Goal: Submit feedback/report problem: Submit feedback/report problem

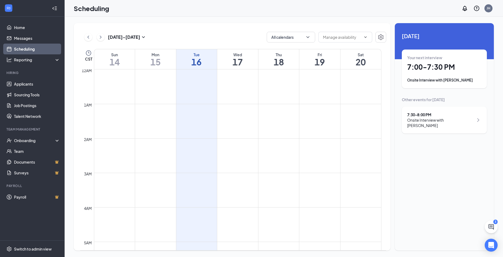
scroll to position [265, 0]
click at [89, 36] on icon "ChevronLeft" at bounding box center [88, 37] width 5 height 6
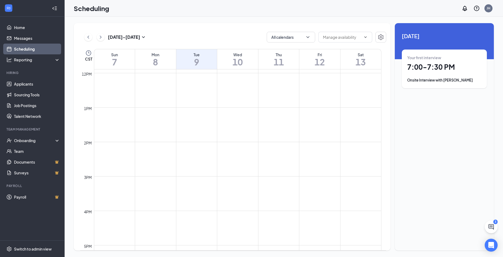
scroll to position [556, 0]
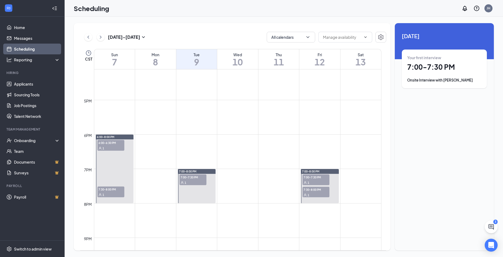
click at [103, 143] on span "6:00-6:30 PM" at bounding box center [111, 142] width 27 height 5
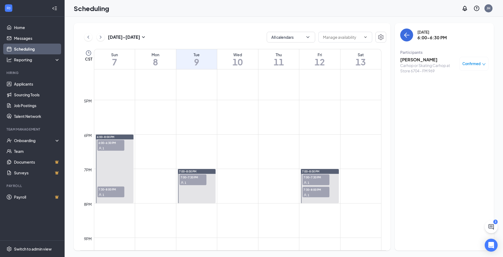
click at [109, 191] on span "7:30-8:00 PM" at bounding box center [111, 189] width 27 height 5
click at [189, 178] on span "7:00-7:30 PM" at bounding box center [193, 177] width 27 height 5
click at [311, 176] on span "7:00-7:30 PM" at bounding box center [316, 177] width 27 height 5
click at [311, 191] on span "7:30-8:00 PM" at bounding box center [316, 189] width 27 height 5
click at [91, 37] on button at bounding box center [88, 37] width 8 height 8
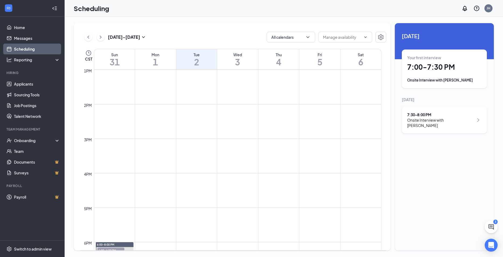
scroll to position [556, 0]
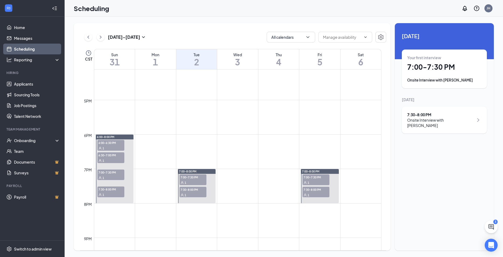
click at [110, 145] on span "6:00-6:30 PM" at bounding box center [111, 142] width 27 height 5
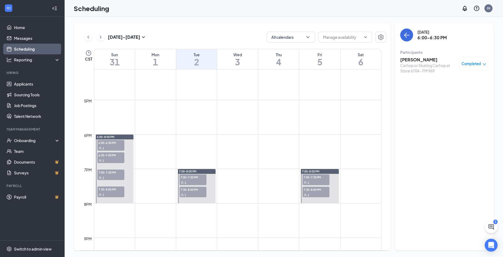
click at [108, 158] on div "1" at bounding box center [111, 160] width 27 height 5
click at [109, 174] on span "7:00-7:30 PM" at bounding box center [111, 172] width 27 height 5
click at [109, 192] on span "7:30-8:00 PM" at bounding box center [111, 189] width 27 height 5
click at [189, 178] on span "7:00-7:30 PM" at bounding box center [193, 177] width 27 height 5
click at [192, 191] on span "7:30-8:00 PM" at bounding box center [193, 189] width 27 height 5
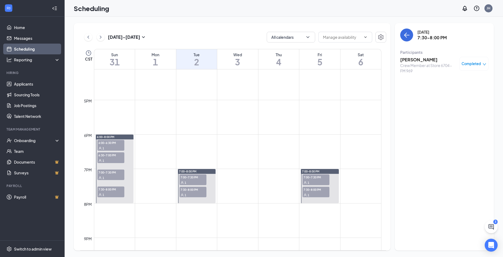
click at [317, 177] on span "7:00-7:30 PM" at bounding box center [316, 177] width 27 height 5
click at [315, 192] on span "7:30-8:00 PM" at bounding box center [316, 189] width 27 height 5
click at [88, 36] on icon "ChevronLeft" at bounding box center [88, 37] width 5 height 6
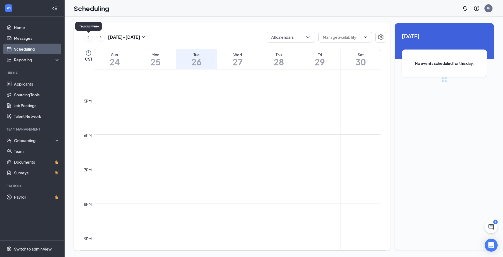
scroll to position [265, 0]
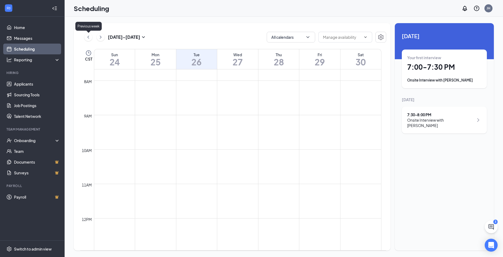
click at [88, 36] on icon "ChevronLeft" at bounding box center [88, 37] width 5 height 6
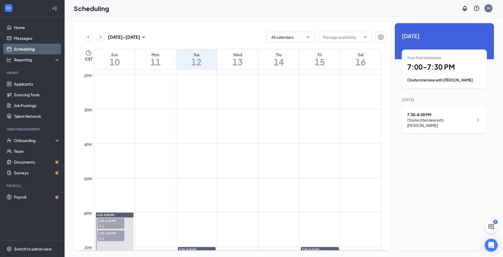
scroll to position [585, 0]
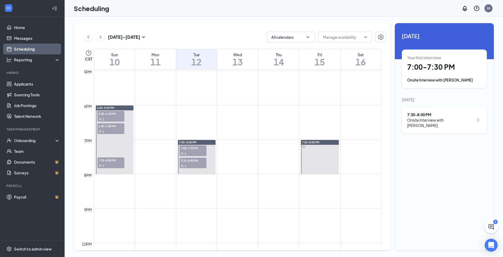
click at [106, 114] on span "6:00-6:30 PM" at bounding box center [111, 113] width 27 height 5
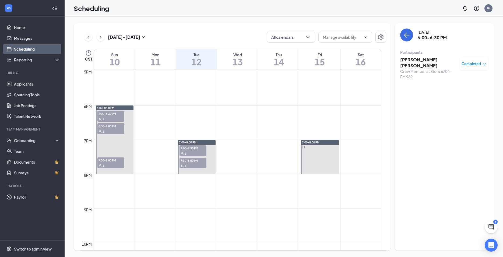
click at [108, 128] on span "6:30-7:00 PM" at bounding box center [111, 125] width 27 height 5
click at [109, 162] on span "7:30-8:00 PM" at bounding box center [111, 160] width 27 height 5
click at [187, 147] on span "7:00-7:30 PM" at bounding box center [193, 147] width 27 height 5
click at [188, 163] on span "7:30-8:00 PM" at bounding box center [193, 160] width 27 height 5
click at [312, 142] on span "7:00-8:00 PM" at bounding box center [311, 143] width 18 height 4
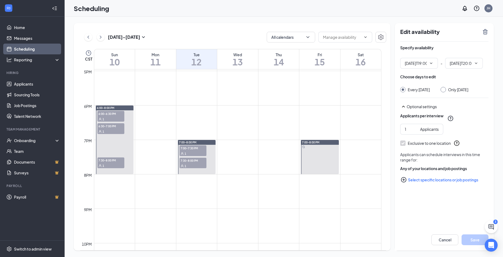
type input "07:00 PM"
type input "08:00 PM"
click at [309, 149] on div at bounding box center [320, 157] width 38 height 34
click at [309, 147] on div at bounding box center [320, 157] width 38 height 34
click at [318, 127] on td at bounding box center [238, 127] width 288 height 9
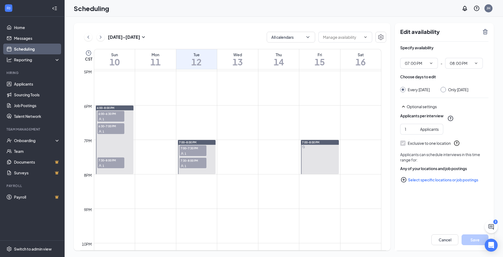
click at [319, 153] on div at bounding box center [320, 157] width 38 height 34
click at [320, 153] on div at bounding box center [320, 157] width 38 height 34
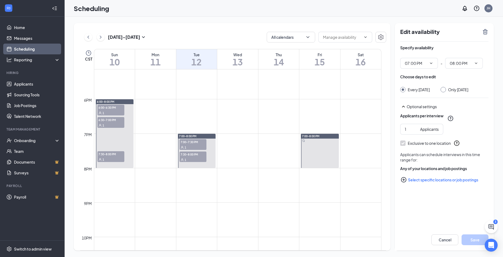
scroll to position [588, 0]
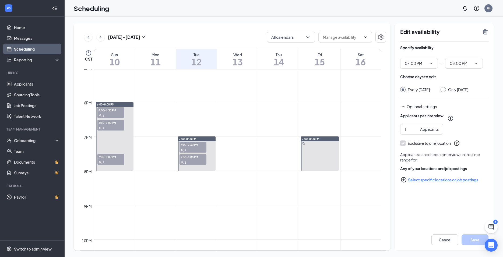
click at [193, 157] on span "7:30-8:00 PM" at bounding box center [193, 156] width 27 height 5
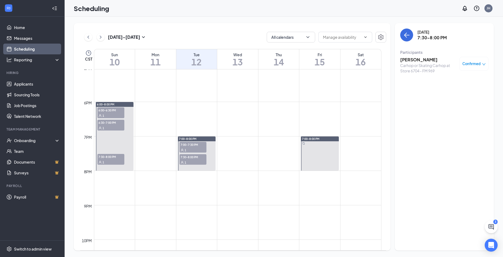
click at [194, 147] on span "7:00-7:30 PM" at bounding box center [193, 144] width 27 height 5
click at [109, 124] on span "6:30-7:00 PM" at bounding box center [111, 122] width 27 height 5
click at [110, 110] on span "6:00-6:30 PM" at bounding box center [111, 109] width 27 height 5
click at [112, 157] on span "7:30-8:00 PM" at bounding box center [111, 156] width 27 height 5
drag, startPoint x: 102, startPoint y: 37, endPoint x: 103, endPoint y: 40, distance: 2.8
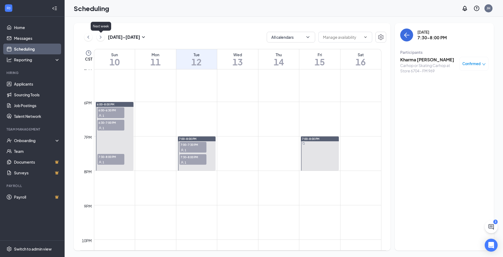
click at [102, 37] on icon "ChevronRight" at bounding box center [100, 37] width 5 height 6
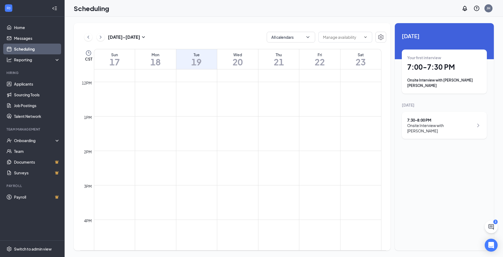
scroll to position [527, 0]
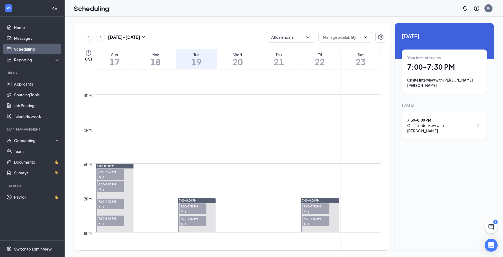
click at [113, 172] on span "6:00-6:30 PM" at bounding box center [111, 171] width 27 height 5
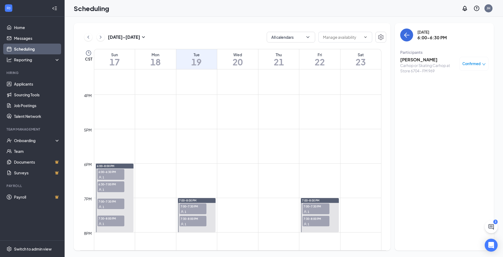
click at [107, 186] on span "6:30-7:00 PM" at bounding box center [111, 184] width 27 height 5
click at [107, 203] on span "7:00-7:30 PM" at bounding box center [111, 201] width 27 height 5
click at [111, 220] on span "7:30-8:00 PM" at bounding box center [111, 218] width 27 height 5
click at [189, 206] on span "7:00-7:30 PM" at bounding box center [193, 206] width 27 height 5
click at [474, 63] on span "Confirmed" at bounding box center [472, 63] width 18 height 5
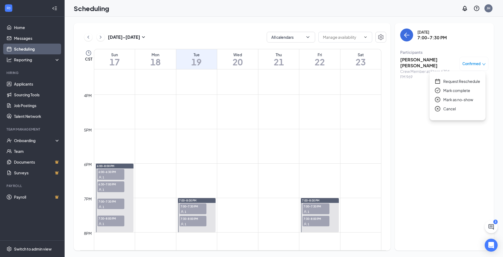
click at [458, 89] on span "Mark complete" at bounding box center [457, 91] width 27 height 6
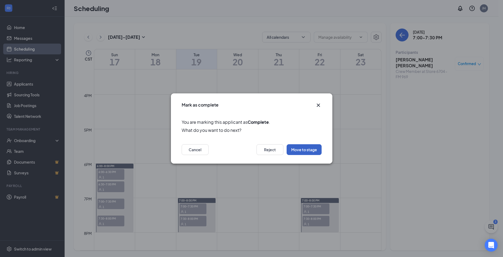
click at [302, 151] on button "Move to stage" at bounding box center [304, 149] width 35 height 11
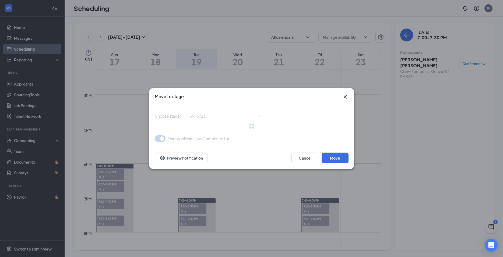
type input "Hiring Complete (final stage)"
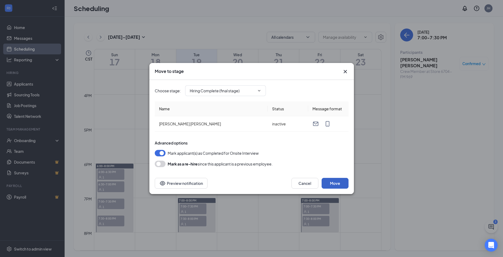
click at [343, 185] on button "Move" at bounding box center [335, 183] width 27 height 11
click at [346, 72] on icon "Cross" at bounding box center [345, 71] width 6 height 6
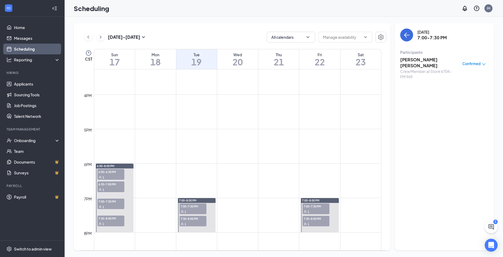
click at [430, 61] on h3 "[PERSON_NAME] [PERSON_NAME]" at bounding box center [429, 63] width 57 height 12
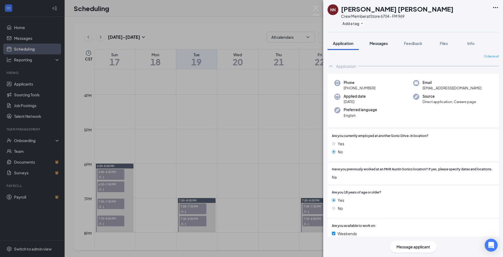
click at [380, 44] on span "Messages" at bounding box center [379, 43] width 18 height 5
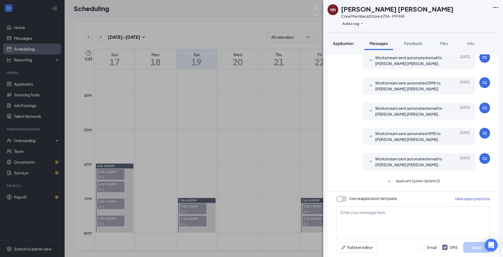
scroll to position [89, 0]
click at [350, 43] on span "Application" at bounding box center [343, 43] width 20 height 5
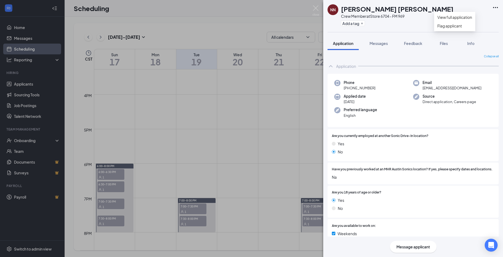
click at [496, 7] on icon "Ellipses" at bounding box center [495, 7] width 5 height 1
click at [394, 25] on div "Add a tag" at bounding box center [397, 23] width 113 height 9
click at [317, 9] on img at bounding box center [316, 10] width 7 height 11
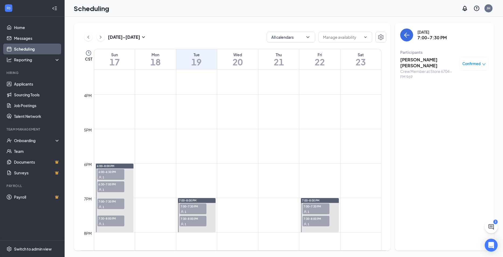
click at [191, 207] on span "7:00-7:30 PM" at bounding box center [193, 206] width 27 height 5
click at [190, 222] on div "1" at bounding box center [193, 223] width 27 height 5
click at [194, 208] on span "7:00-7:30 PM" at bounding box center [193, 206] width 27 height 5
click at [475, 64] on span "Confirmed" at bounding box center [472, 63] width 18 height 5
click at [457, 89] on span "Mark complete" at bounding box center [457, 91] width 27 height 6
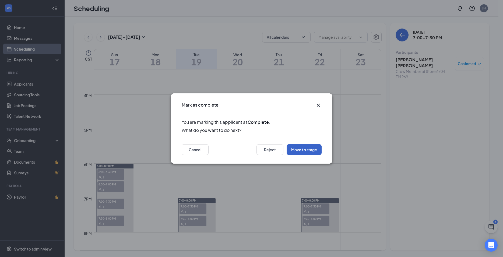
click at [302, 151] on button "Move to stage" at bounding box center [304, 149] width 35 height 11
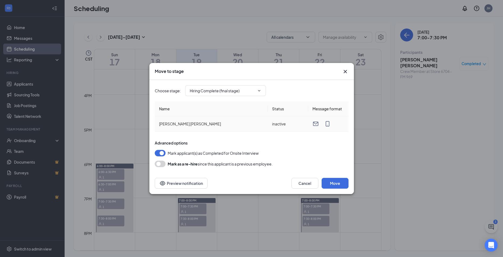
click at [281, 124] on td "inactive" at bounding box center [288, 123] width 40 height 15
click at [224, 89] on input "Hiring Complete (final stage)" at bounding box center [222, 91] width 65 height 6
click at [232, 113] on div "Hiring Complete (final stage)" at bounding box center [215, 110] width 50 height 6
click at [335, 183] on button "Move" at bounding box center [335, 183] width 27 height 11
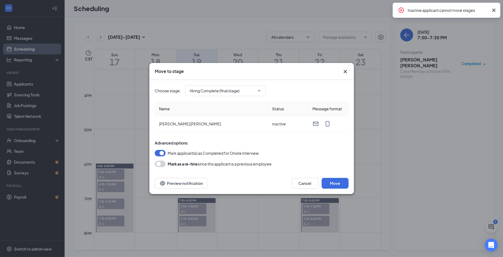
click at [344, 69] on icon "Cross" at bounding box center [345, 71] width 6 height 6
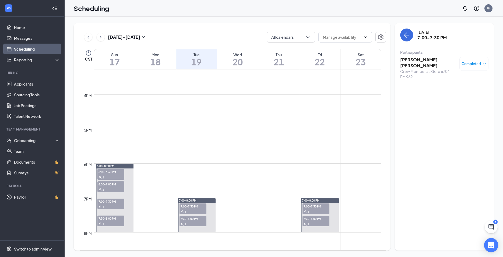
click at [492, 245] on icon "Open Intercom Messenger" at bounding box center [491, 245] width 6 height 7
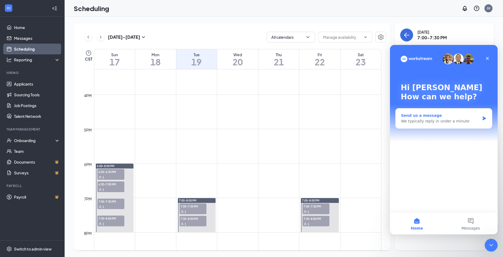
click at [444, 121] on div "We typically reply in under a minute" at bounding box center [440, 122] width 79 height 6
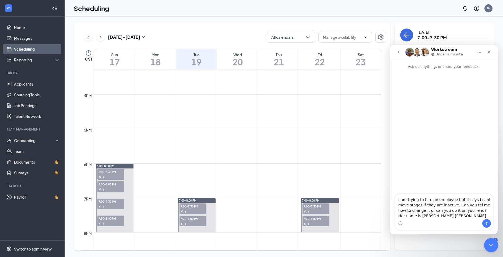
type textarea "I am trying to hire an employee but it says I cant move stages if they are inac…"
click at [492, 245] on icon "Close Intercom Messenger" at bounding box center [491, 244] width 6 height 6
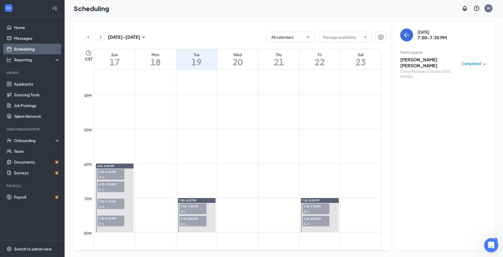
click at [492, 245] on icon "Open Intercom Messenger" at bounding box center [490, 244] width 9 height 9
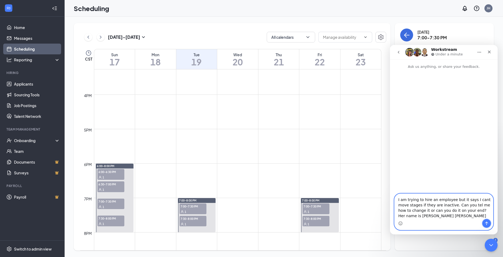
click at [488, 223] on icon "Send a message…" at bounding box center [487, 224] width 3 height 4
